Goal: Use online tool/utility: Utilize a website feature to perform a specific function

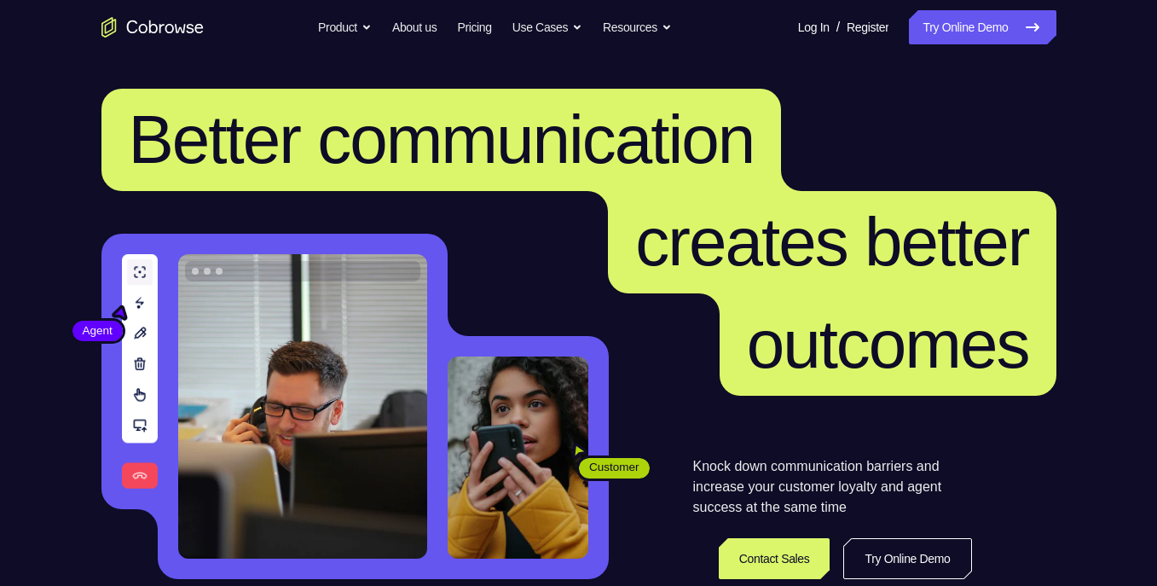
scroll to position [69, 0]
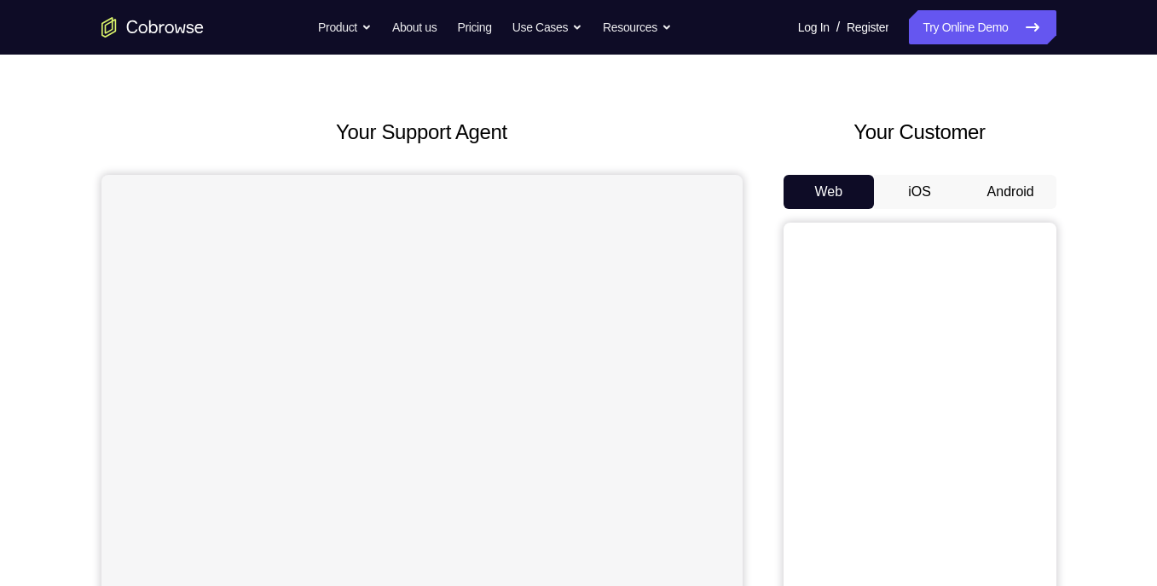
scroll to position [48, 0]
click at [1017, 177] on button "Android" at bounding box center [1010, 191] width 91 height 34
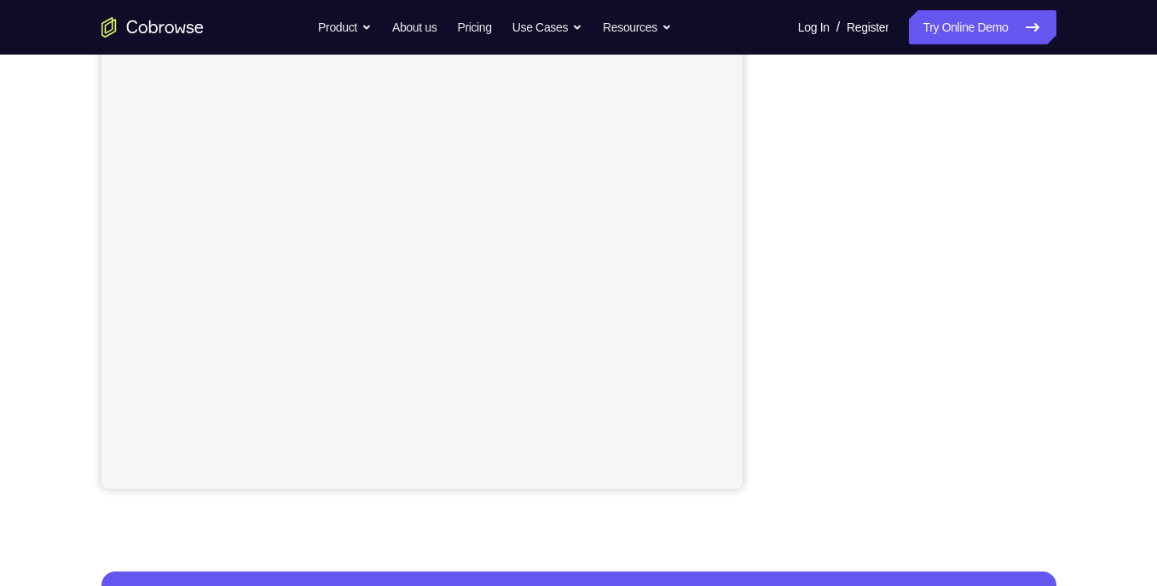
scroll to position [305, 0]
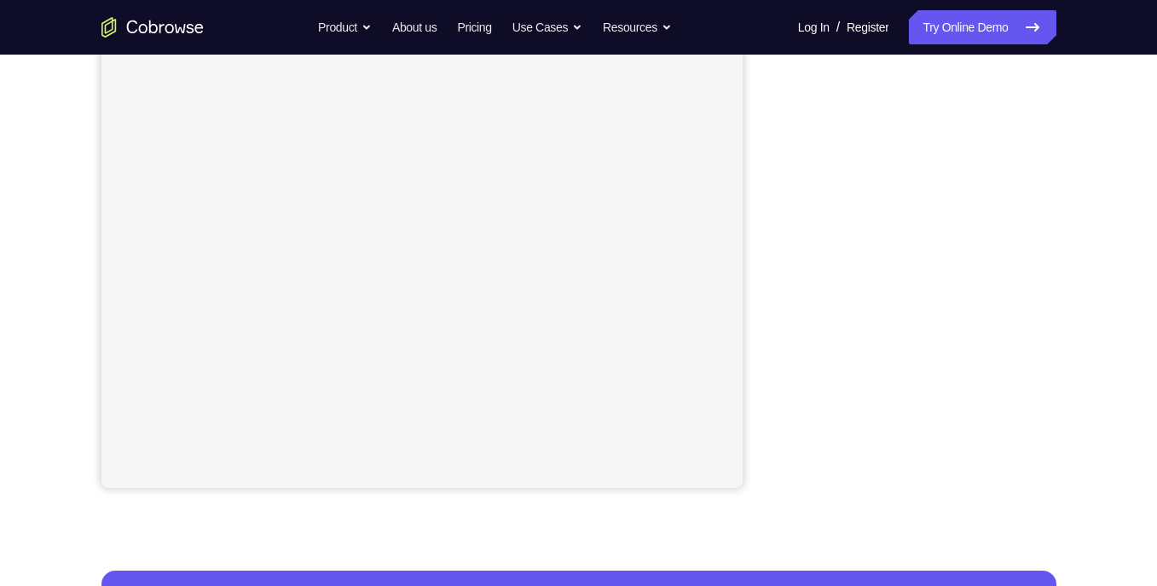
click at [1121, 126] on div "Your Support Agent Your Customer Web iOS Android Next Steps We’d be happy to gi…" at bounding box center [579, 311] width 1092 height 1125
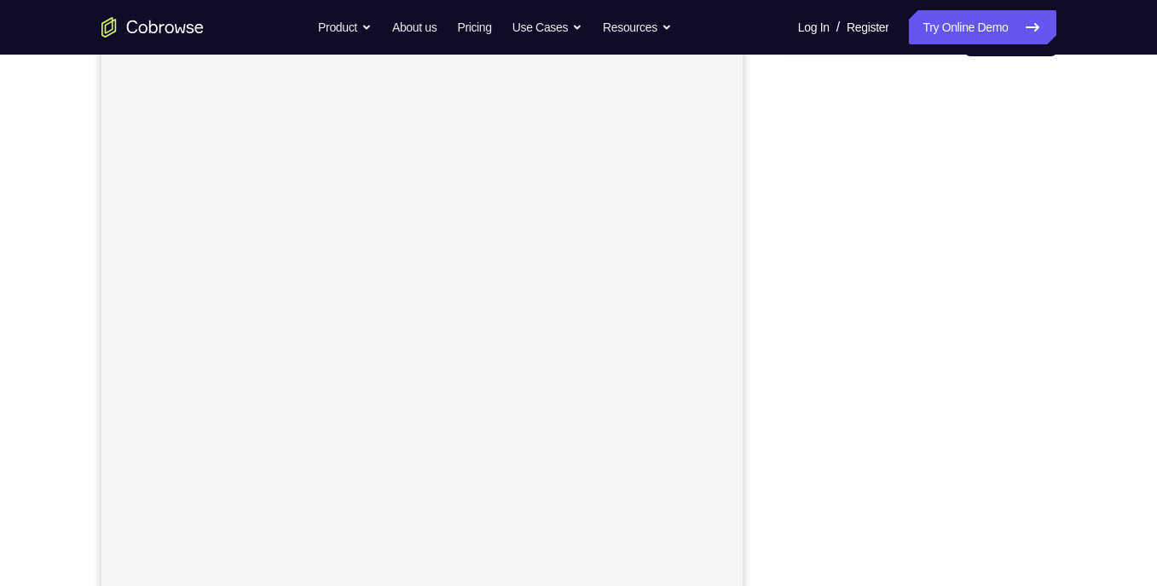
scroll to position [198, 0]
click at [960, 30] on link "Try Online Demo" at bounding box center [982, 27] width 147 height 34
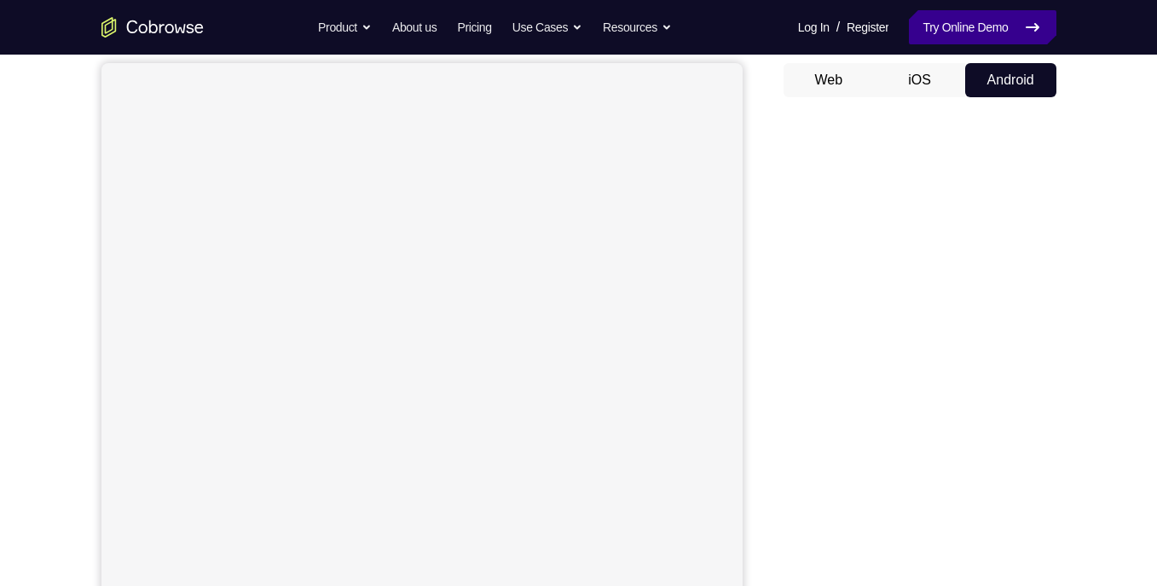
scroll to position [103, 0]
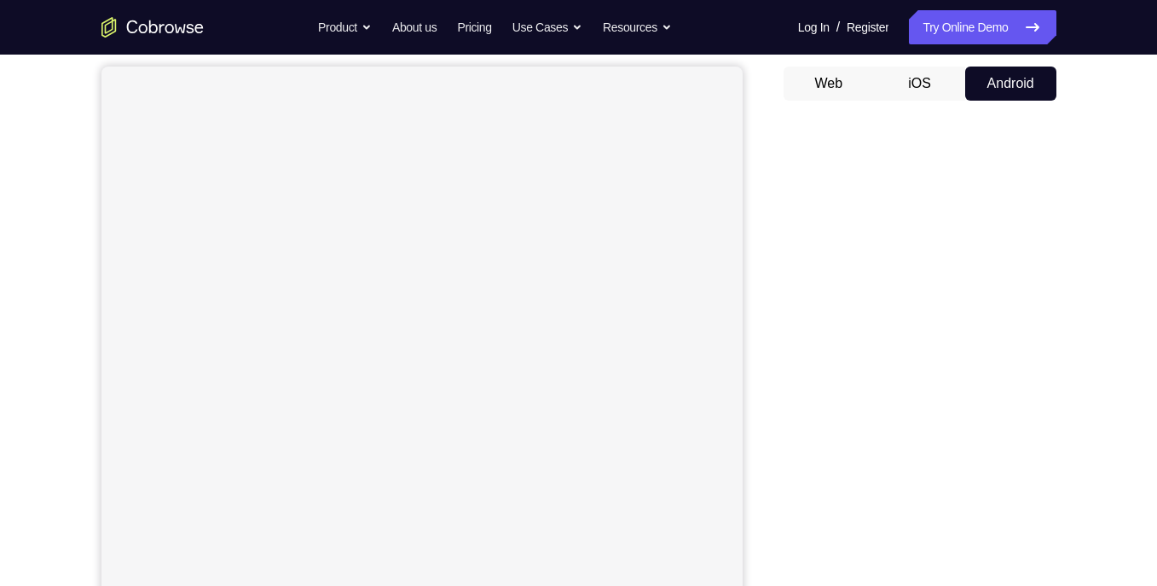
scroll to position [156, 0]
